Goal: Transaction & Acquisition: Purchase product/service

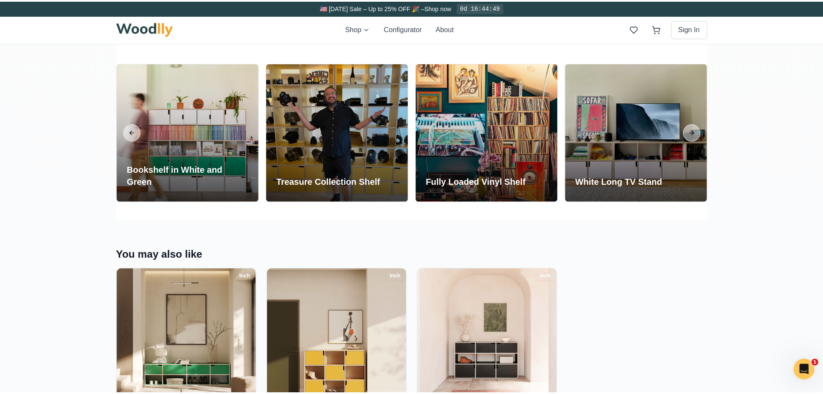
scroll to position [1662, 0]
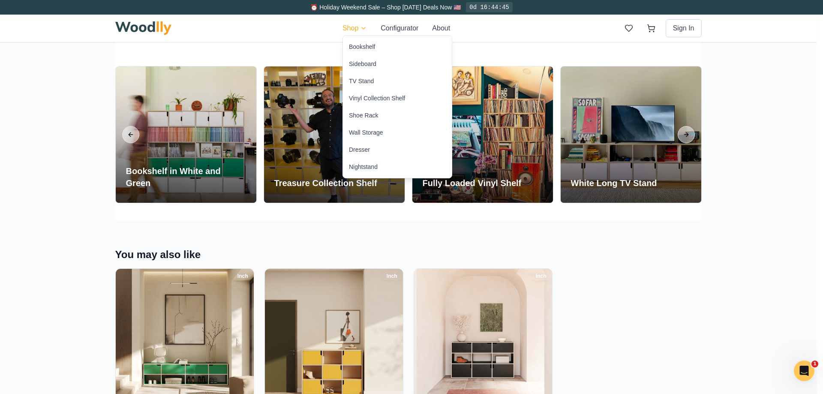
click at [361, 47] on div "Bookshelf" at bounding box center [362, 46] width 26 height 9
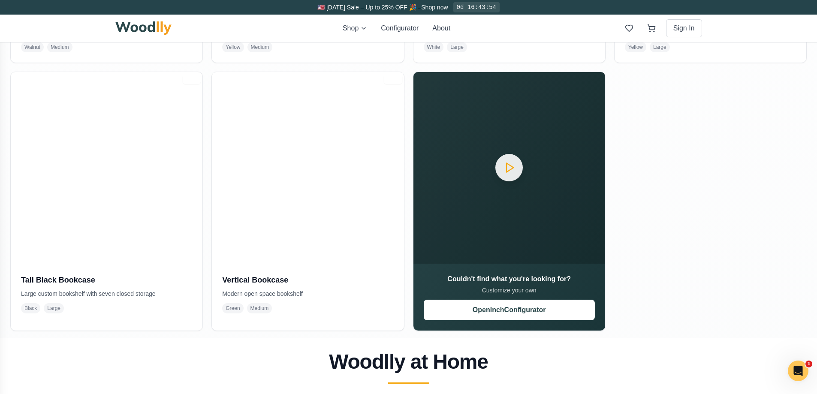
scroll to position [686, 0]
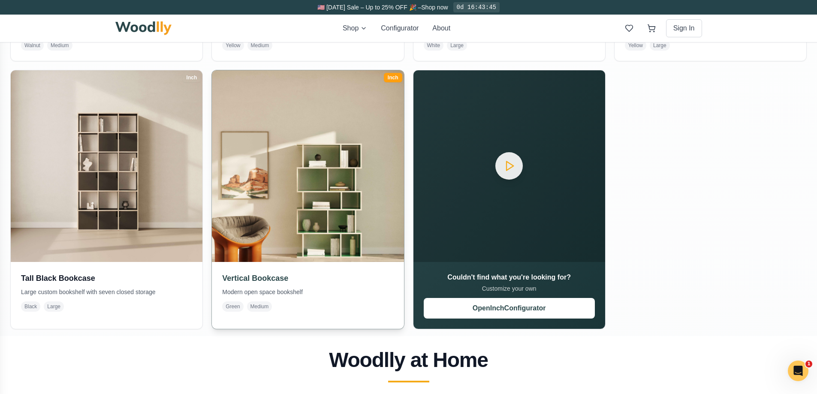
click at [281, 183] on img at bounding box center [308, 166] width 202 height 202
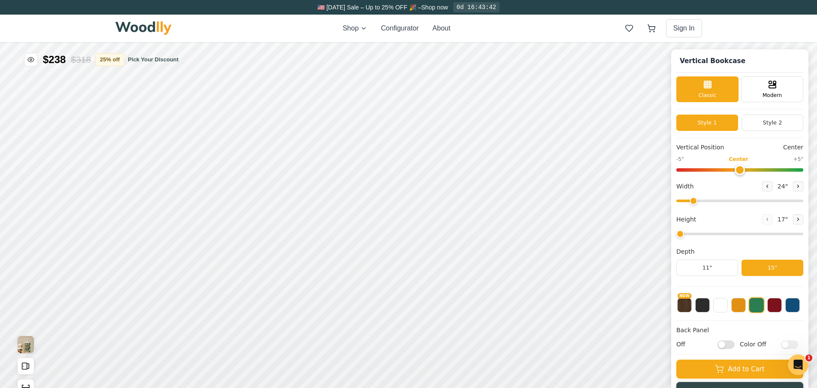
type input "3"
type input "34"
type input "5"
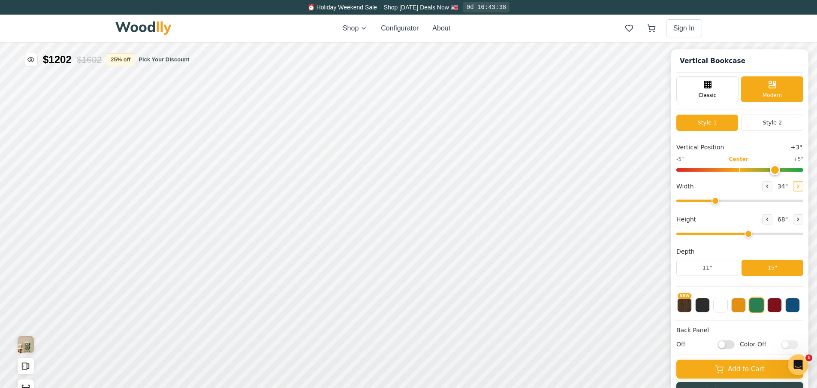
click at [800, 187] on icon at bounding box center [797, 186] width 5 height 5
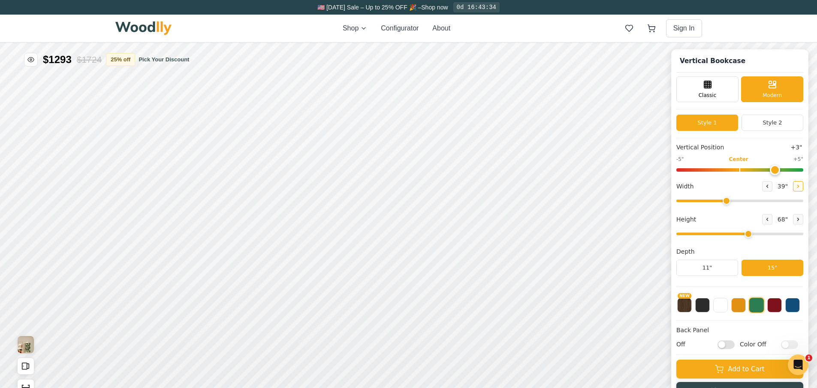
click at [800, 187] on icon at bounding box center [797, 186] width 5 height 5
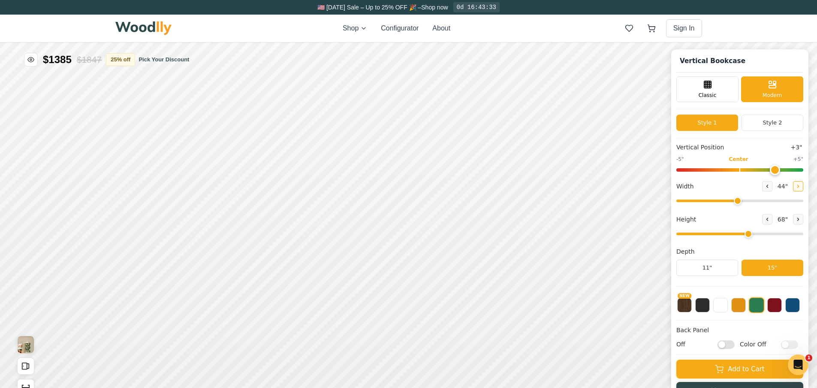
click at [800, 187] on icon at bounding box center [797, 186] width 5 height 5
click at [801, 187] on icon at bounding box center [797, 186] width 5 height 5
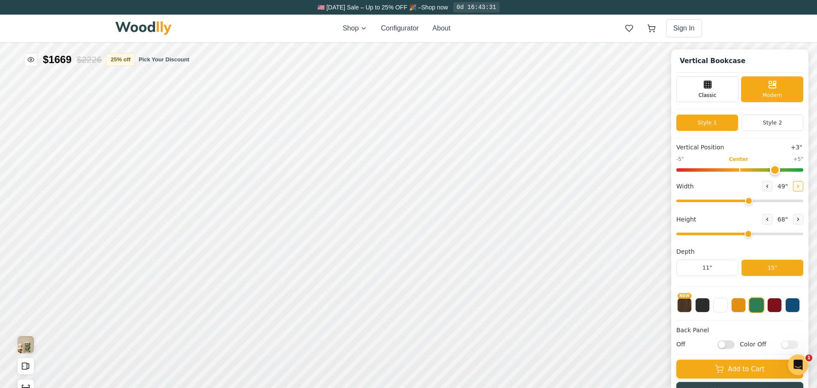
click at [801, 187] on icon at bounding box center [797, 186] width 5 height 5
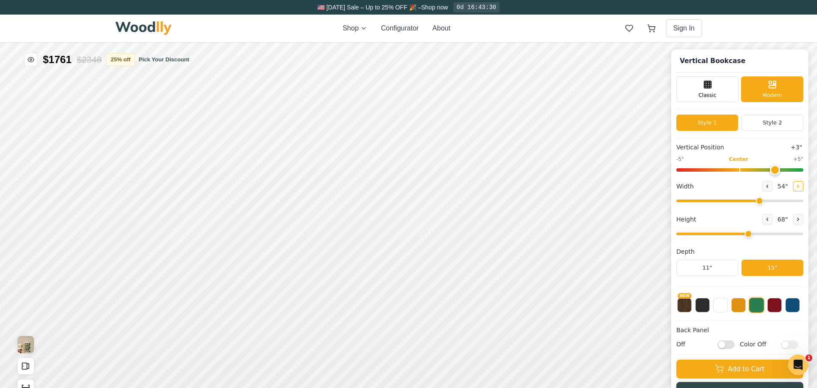
click at [801, 187] on icon at bounding box center [797, 186] width 5 height 5
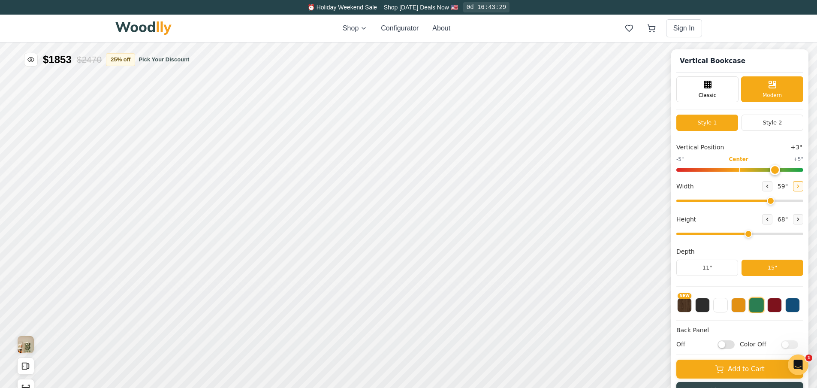
click at [801, 187] on icon at bounding box center [797, 186] width 5 height 5
type input "60"
click at [728, 309] on button at bounding box center [720, 304] width 15 height 15
click at [735, 347] on input "Off" at bounding box center [725, 344] width 17 height 9
checkbox input "true"
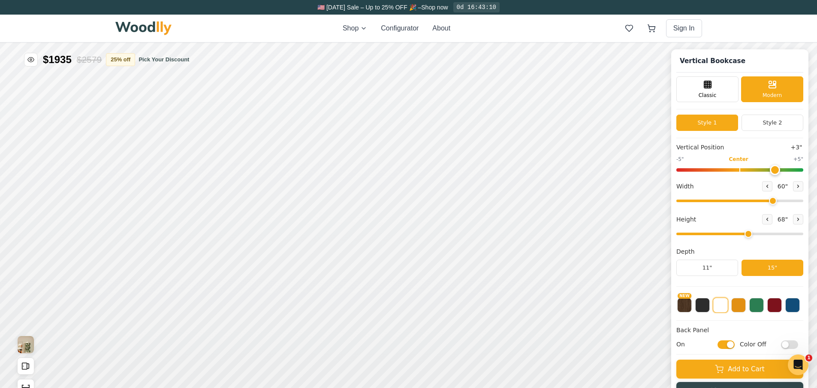
click at [798, 346] on input "Color Off" at bounding box center [789, 344] width 17 height 9
checkbox input "true"
click at [727, 345] on input "On" at bounding box center [725, 344] width 17 height 9
checkbox input "false"
click at [763, 125] on button "Style 2" at bounding box center [772, 122] width 62 height 16
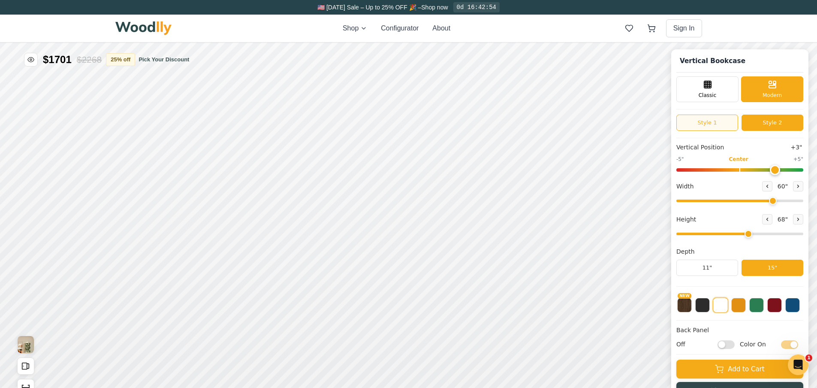
click at [723, 125] on button "Style 1" at bounding box center [707, 122] width 62 height 16
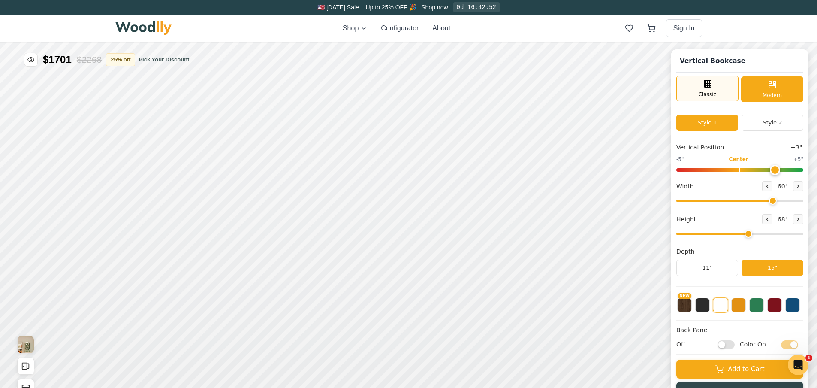
click at [706, 95] on span "Classic" at bounding box center [708, 94] width 18 height 8
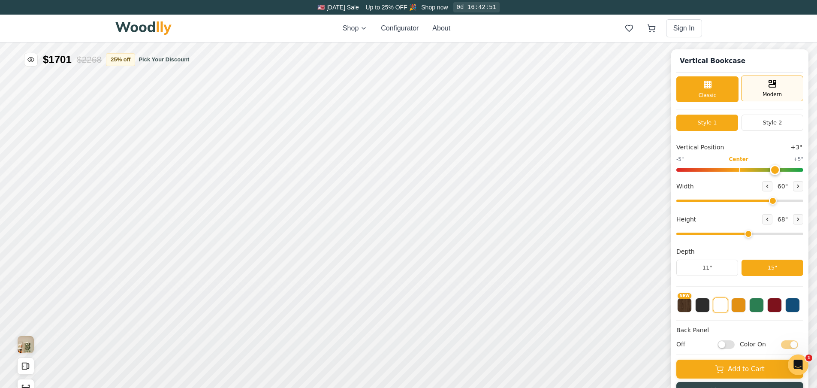
click at [784, 88] on div "Modern" at bounding box center [772, 88] width 62 height 26
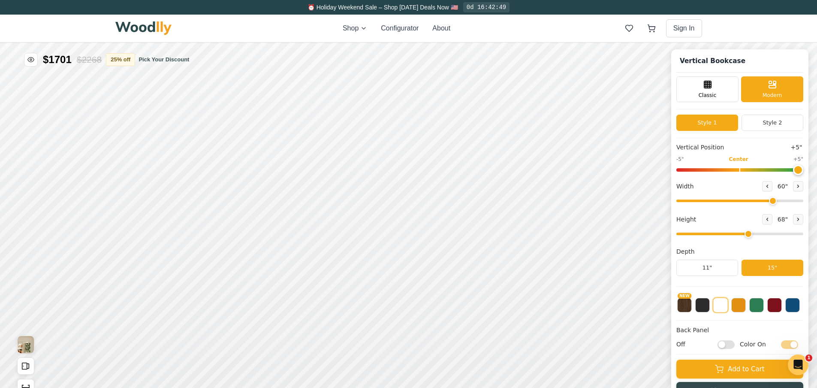
drag, startPoint x: 780, startPoint y: 172, endPoint x: 810, endPoint y: 173, distance: 30.0
click at [803, 172] on input "range" at bounding box center [739, 169] width 127 height 3
type input "0"
click at [745, 170] on input "range" at bounding box center [739, 169] width 127 height 3
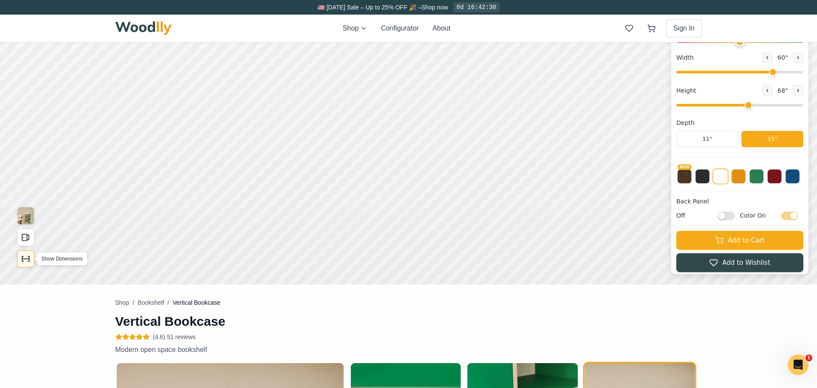
click at [19, 262] on button "Show Dimensions" at bounding box center [25, 258] width 17 height 17
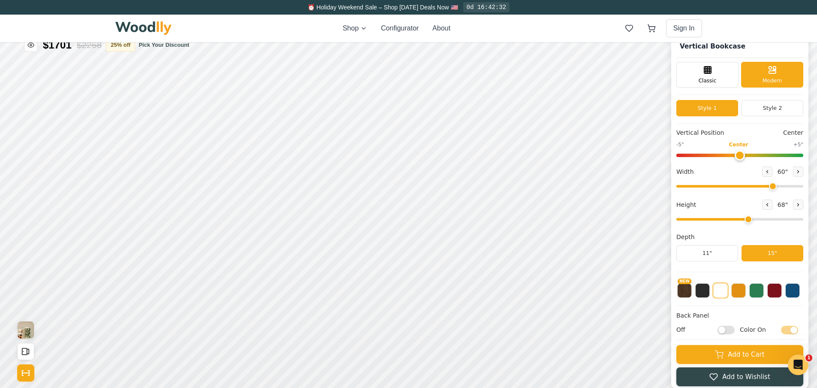
scroll to position [0, 0]
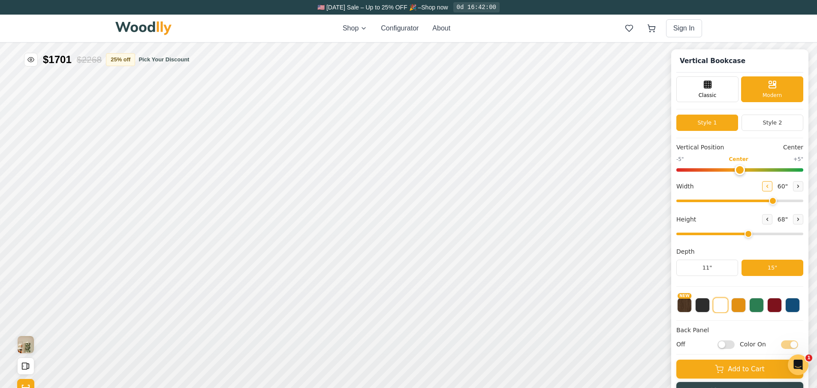
click at [768, 187] on icon at bounding box center [767, 186] width 1 height 3
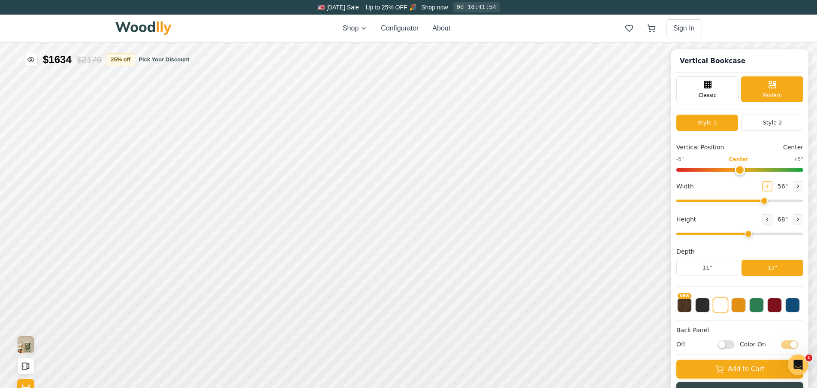
type input "55"
click at [758, 169] on input "range" at bounding box center [739, 169] width 127 height 3
click at [738, 169] on input "range" at bounding box center [739, 169] width 127 height 3
type input "0"
click at [745, 169] on input "range" at bounding box center [739, 169] width 127 height 3
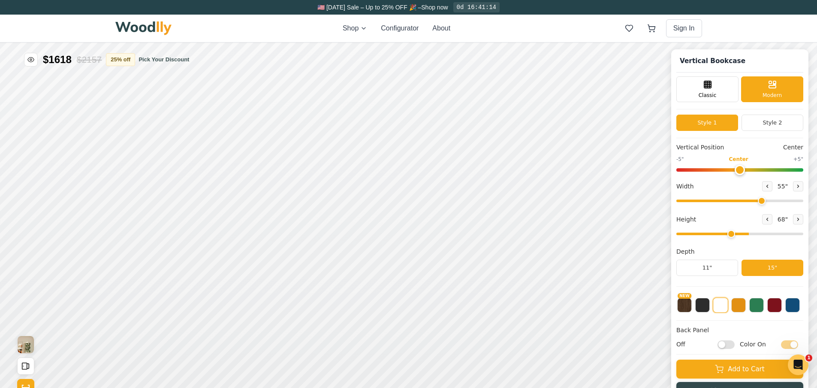
type input "4"
click at [741, 234] on input "range" at bounding box center [739, 233] width 127 height 3
